Goal: Information Seeking & Learning: Find specific page/section

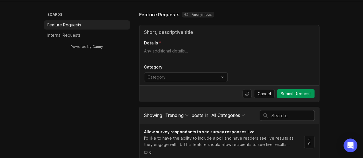
scroll to position [25, 0]
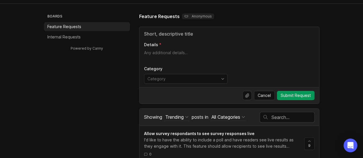
click at [286, 118] on input "text" at bounding box center [293, 117] width 43 height 6
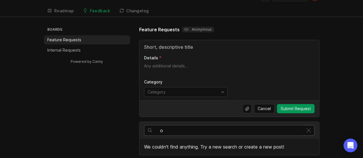
scroll to position [11, 0]
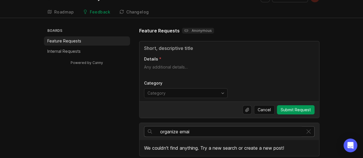
scroll to position [25, 0]
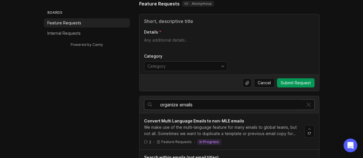
scroll to position [34, 0]
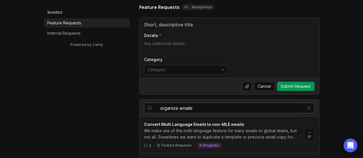
drag, startPoint x: 202, startPoint y: 107, endPoint x: 107, endPoint y: 109, distance: 94.8
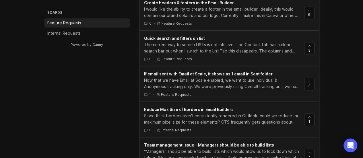
scroll to position [137, 0]
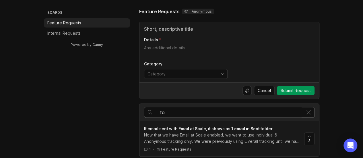
type input "f"
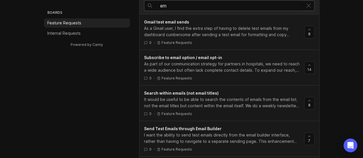
type input "e"
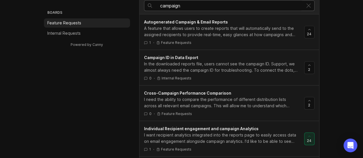
type input "campaign"
